Goal: Task Accomplishment & Management: Use online tool/utility

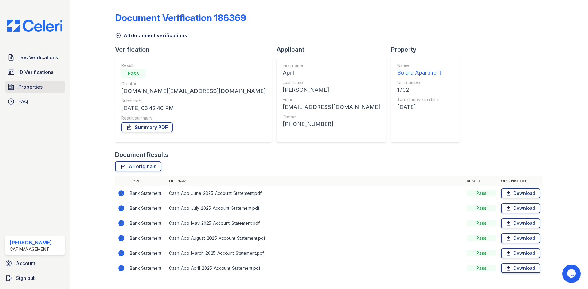
click at [28, 91] on link "Properties" at bounding box center [35, 87] width 60 height 12
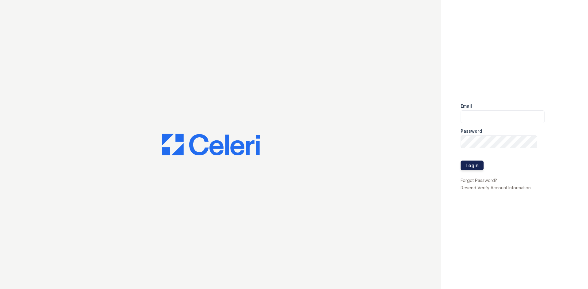
type input "Solara.pm@cafmanagement.com"
click at [473, 164] on button "Login" at bounding box center [471, 166] width 23 height 10
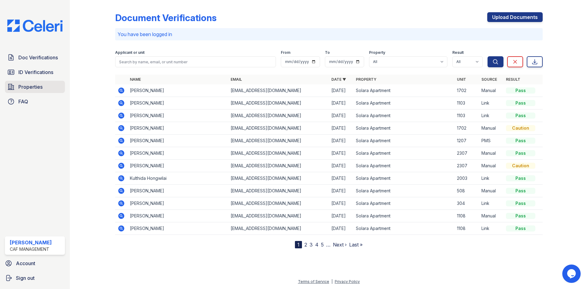
click at [31, 89] on span "Properties" at bounding box center [30, 86] width 24 height 7
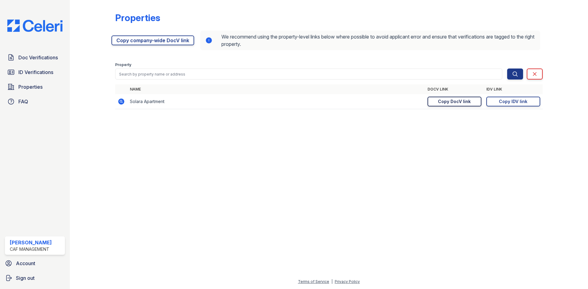
drag, startPoint x: 464, startPoint y: 105, endPoint x: 460, endPoint y: 104, distance: 4.1
click at [464, 105] on link "Copy DocV link Copy link" at bounding box center [454, 102] width 54 height 10
click at [9, 55] on icon at bounding box center [11, 57] width 5 height 6
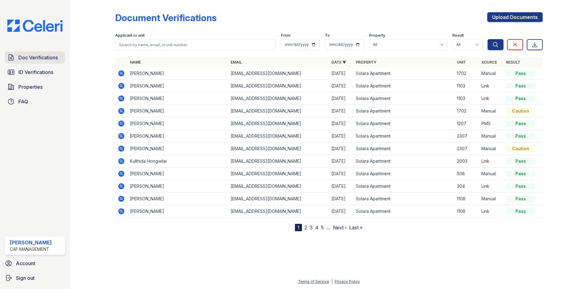
click at [34, 61] on span "Doc Verifications" at bounding box center [37, 57] width 39 height 7
click at [30, 69] on span "ID Verifications" at bounding box center [35, 72] width 35 height 7
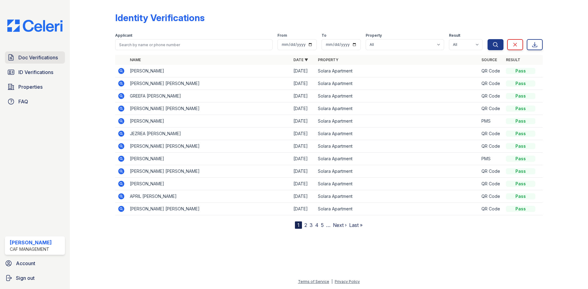
click at [30, 62] on link "Doc Verifications" at bounding box center [35, 57] width 60 height 12
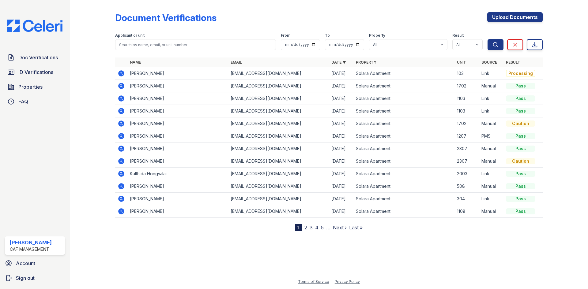
click at [119, 75] on icon at bounding box center [121, 73] width 6 height 6
